Goal: Check status: Check status

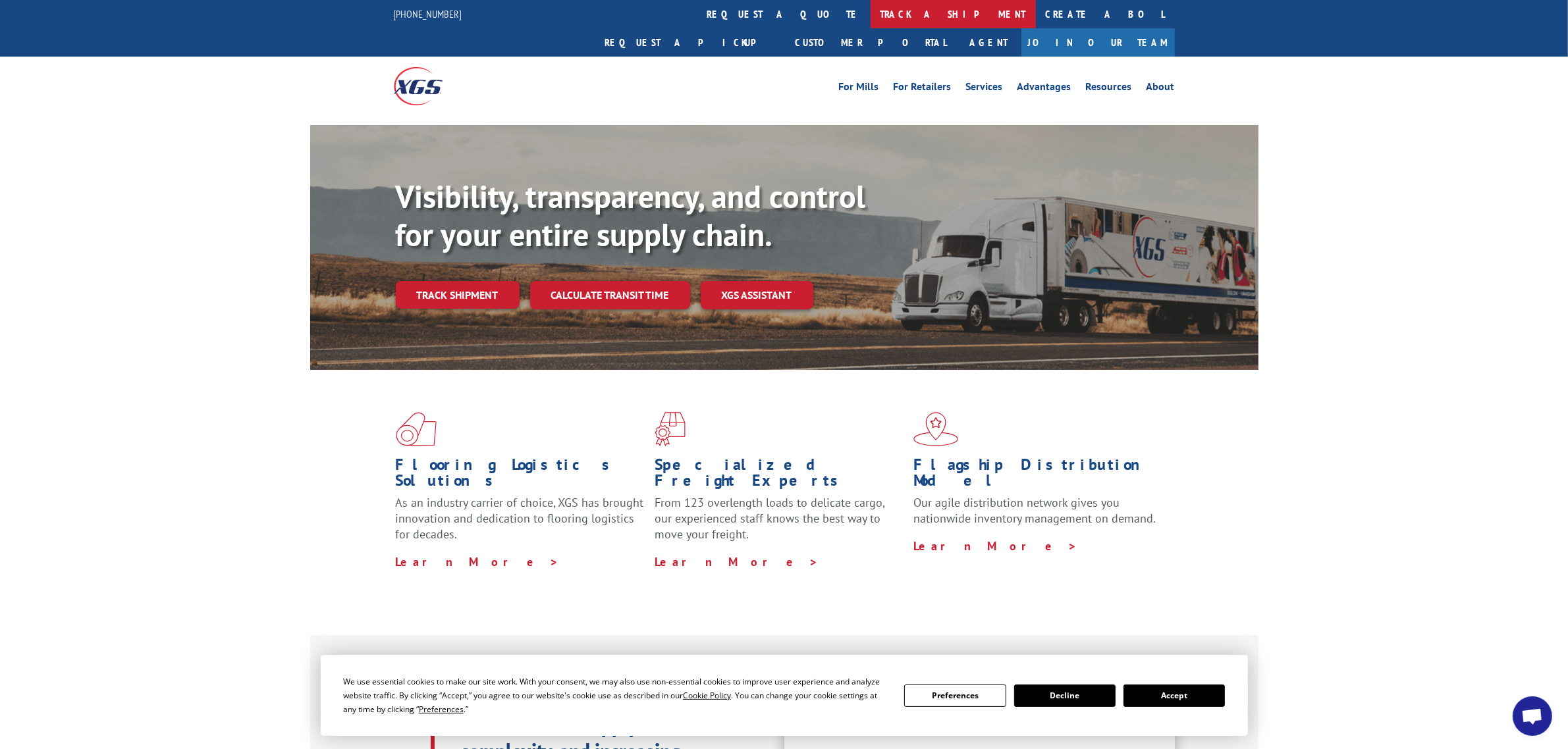
click at [871, 10] on link "track a shipment" at bounding box center [953, 14] width 165 height 28
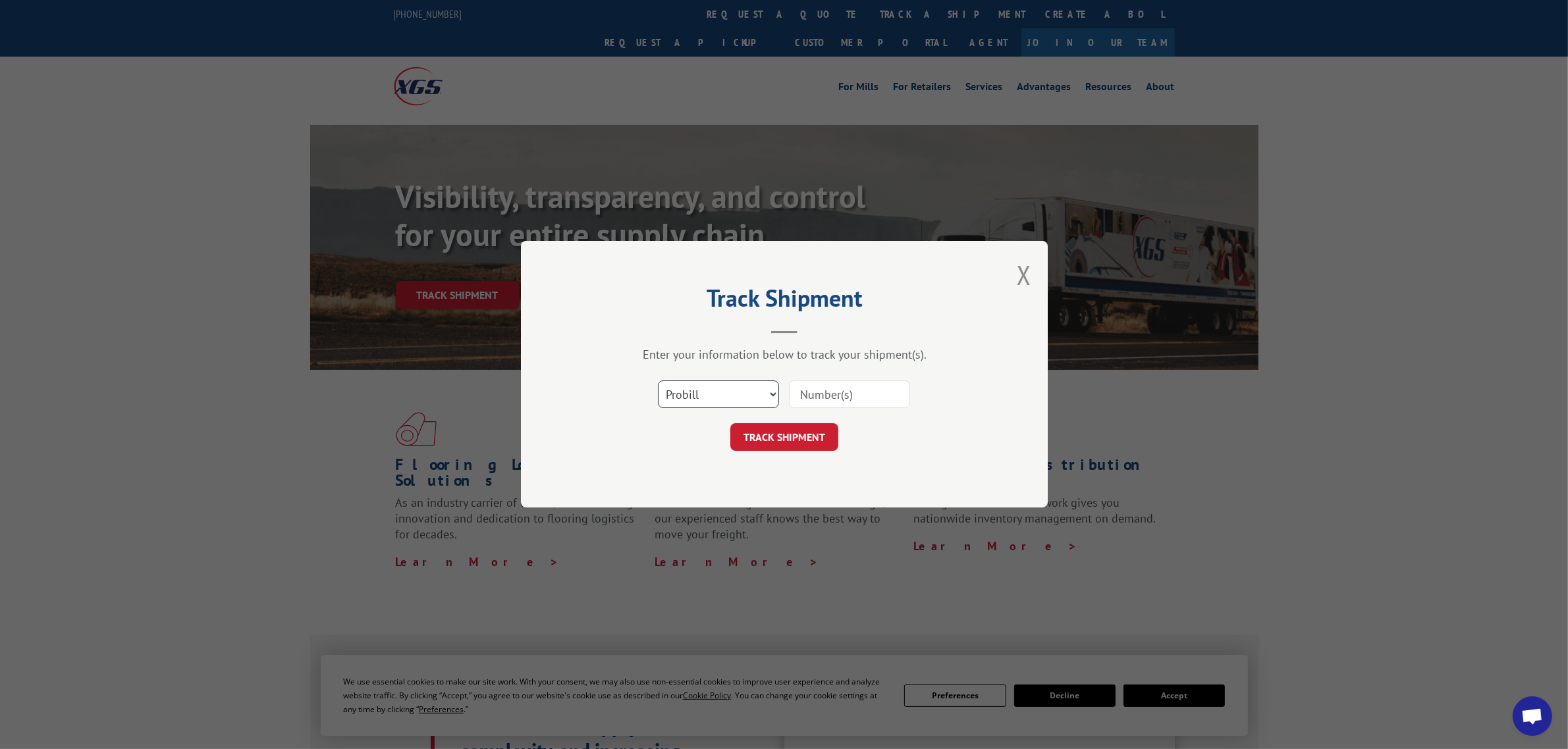
click at [736, 399] on select "Select category... Probill BOL PO" at bounding box center [719, 395] width 121 height 27
click at [822, 393] on input at bounding box center [849, 395] width 121 height 27
paste input "17226651"
type input "17226651"
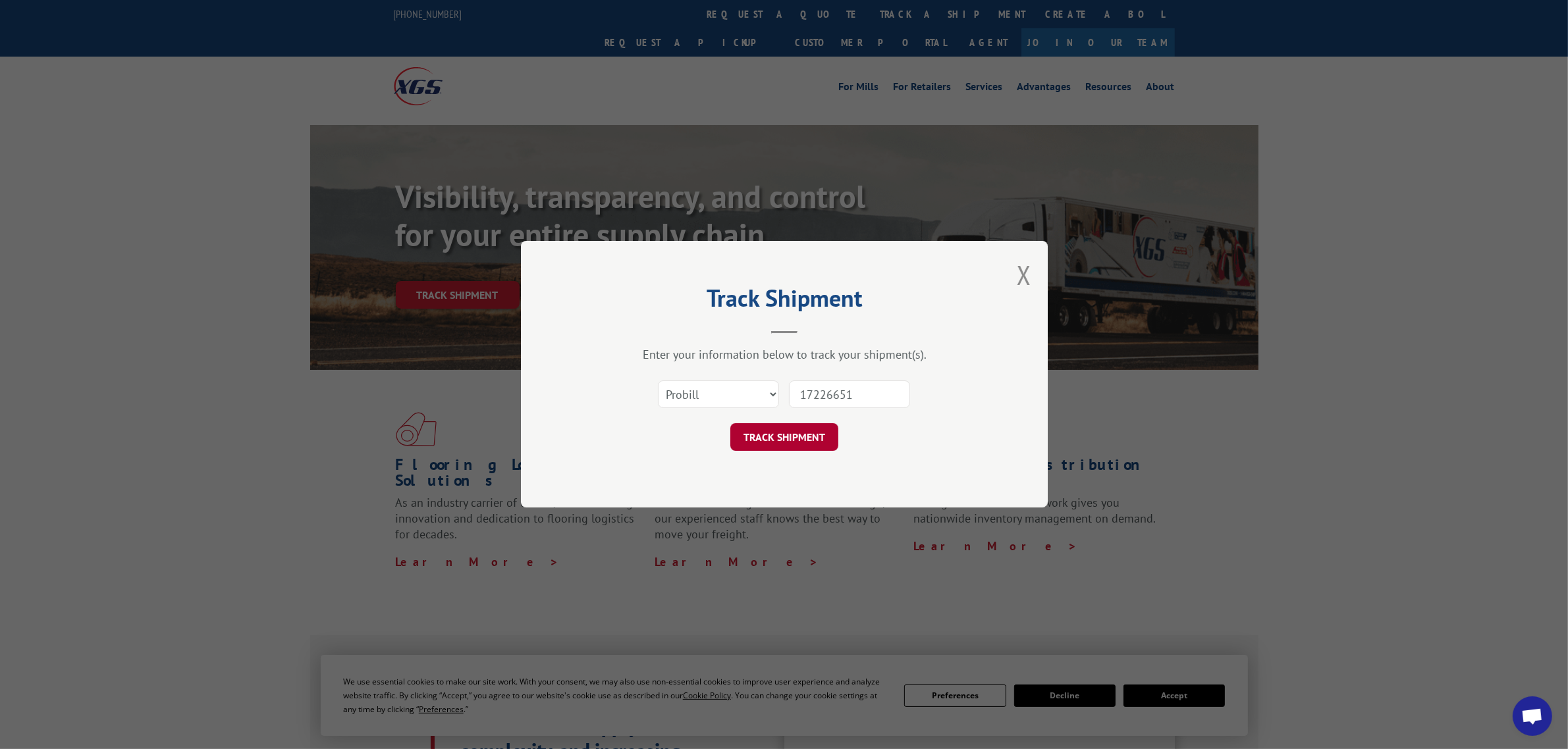
click at [822, 434] on button "TRACK SHIPMENT" at bounding box center [784, 438] width 108 height 27
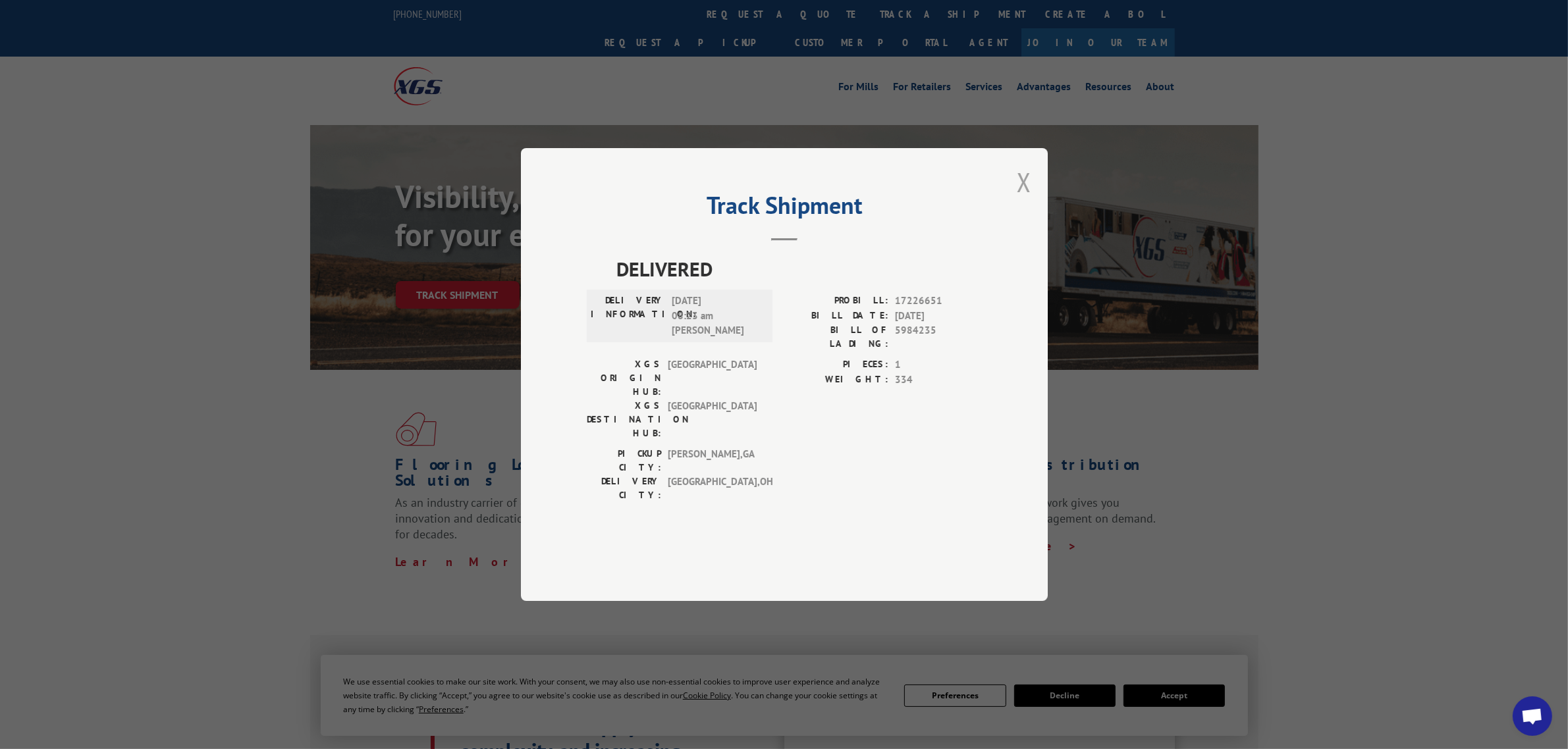
click at [1022, 199] on button "Close modal" at bounding box center [1024, 182] width 14 height 35
